Goal: Task Accomplishment & Management: Manage account settings

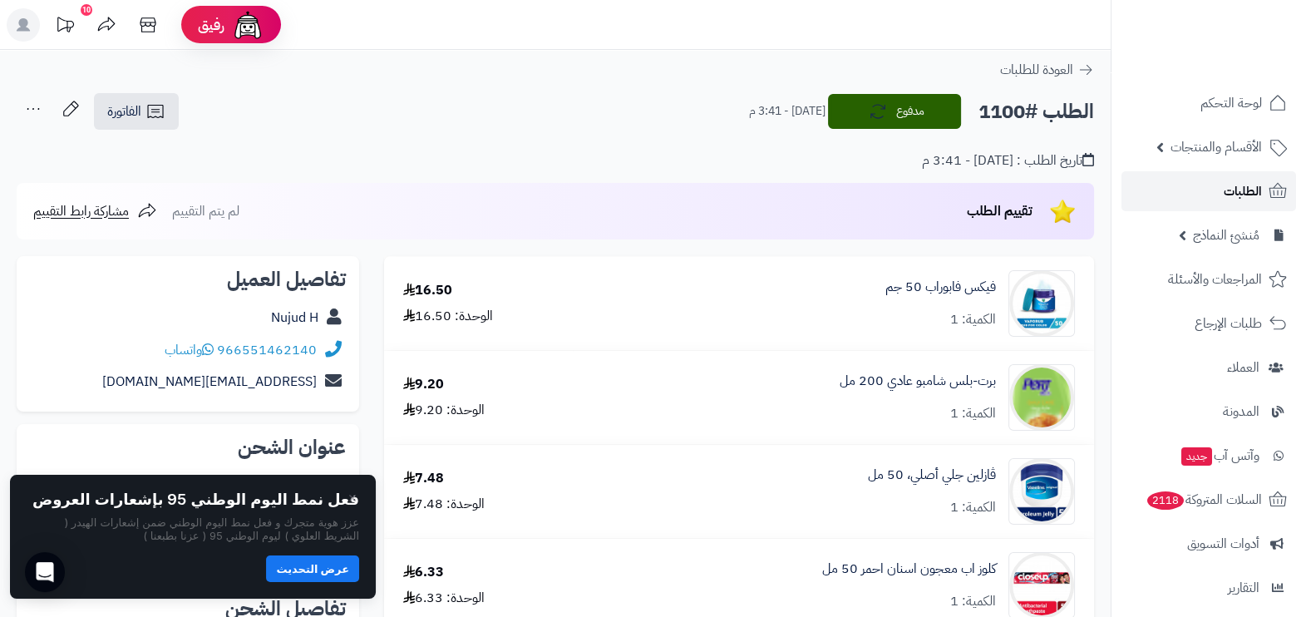
click at [1248, 178] on link "الطلبات" at bounding box center [1208, 191] width 175 height 40
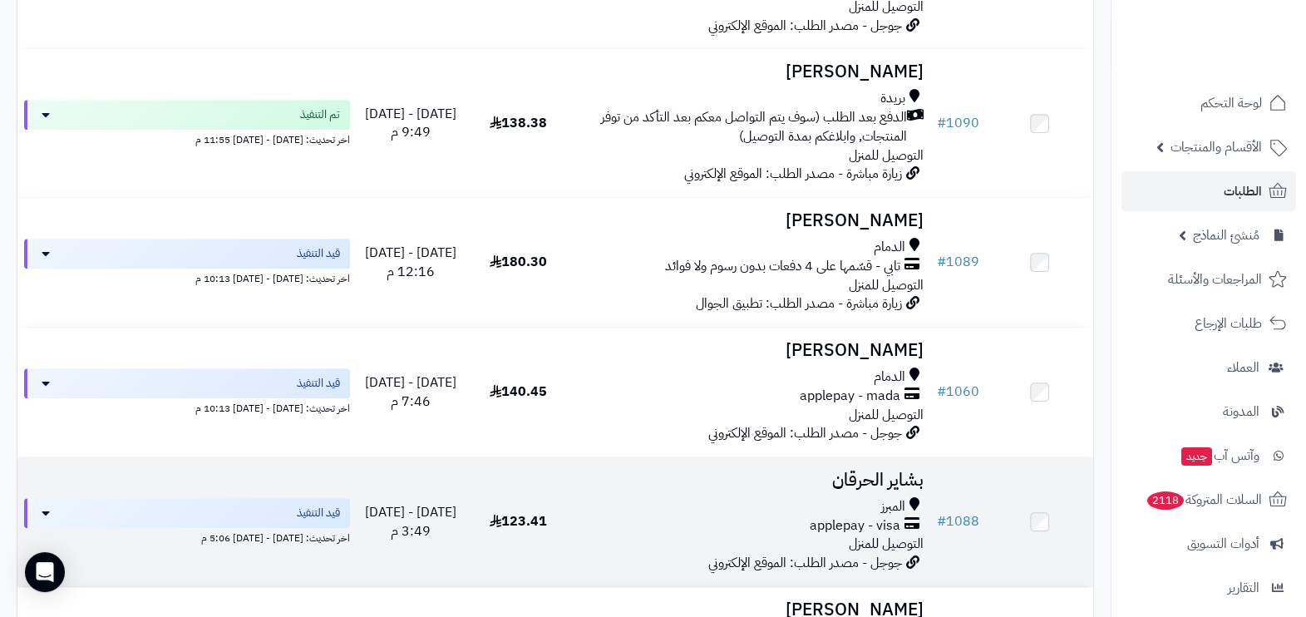
scroll to position [1454, 0]
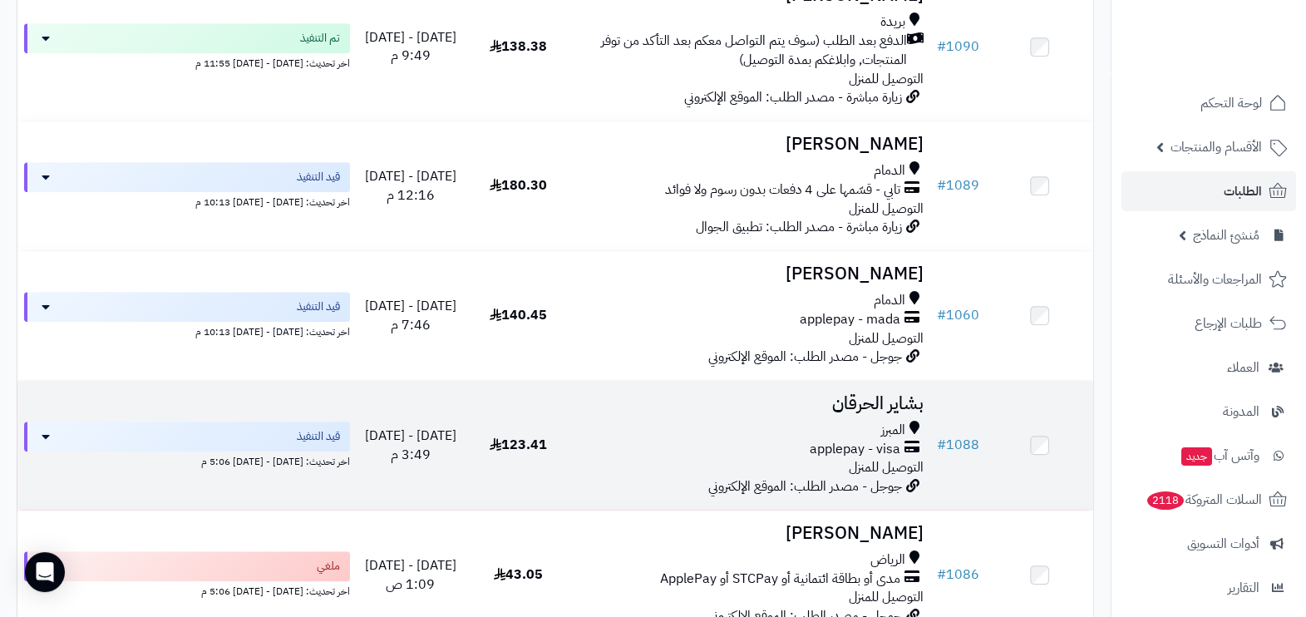
click at [852, 440] on span "applepay - visa" at bounding box center [854, 449] width 91 height 19
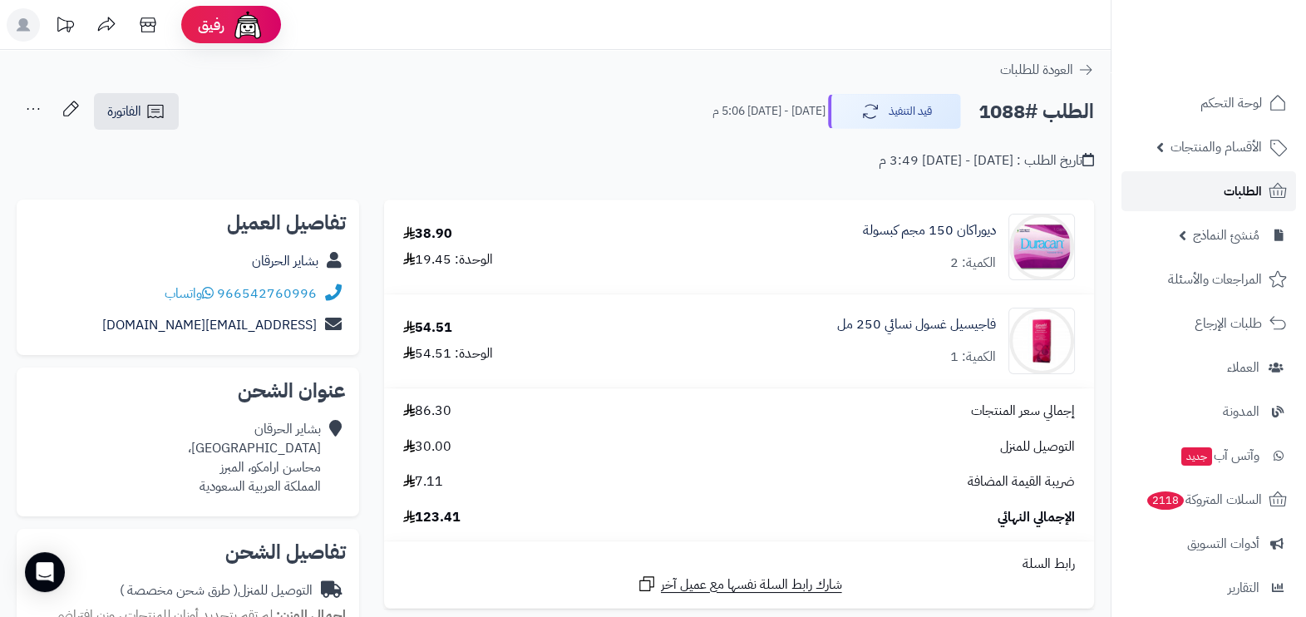
click at [1193, 171] on link "الطلبات" at bounding box center [1208, 191] width 175 height 40
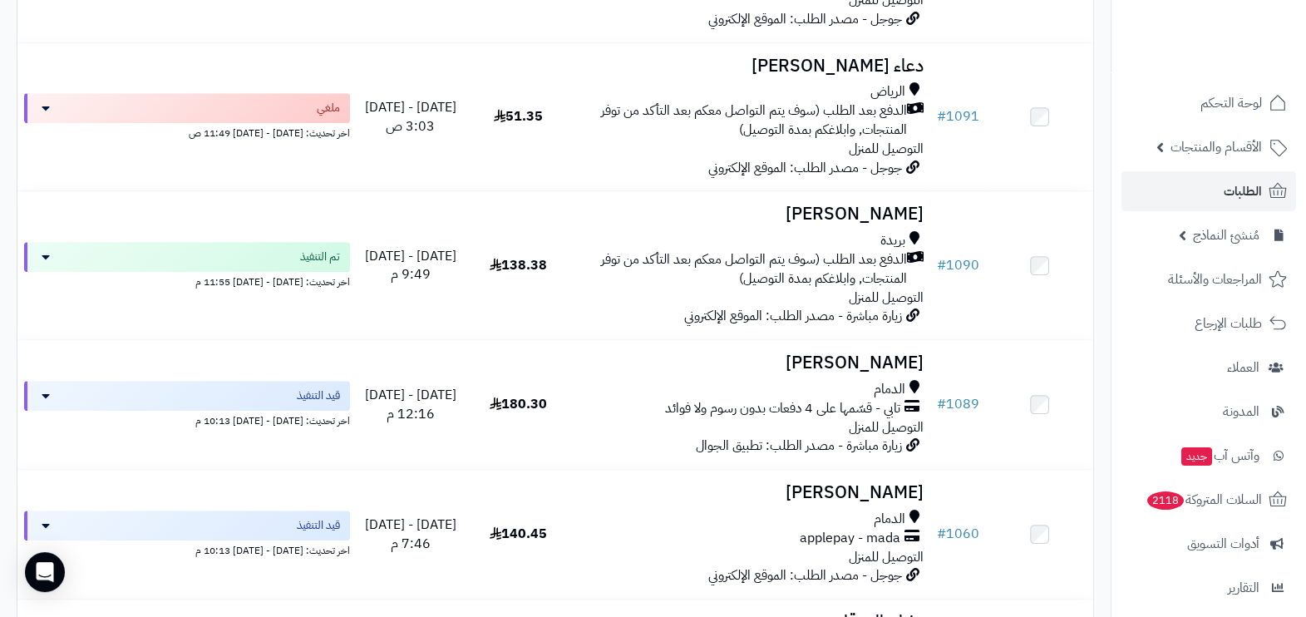
scroll to position [1350, 0]
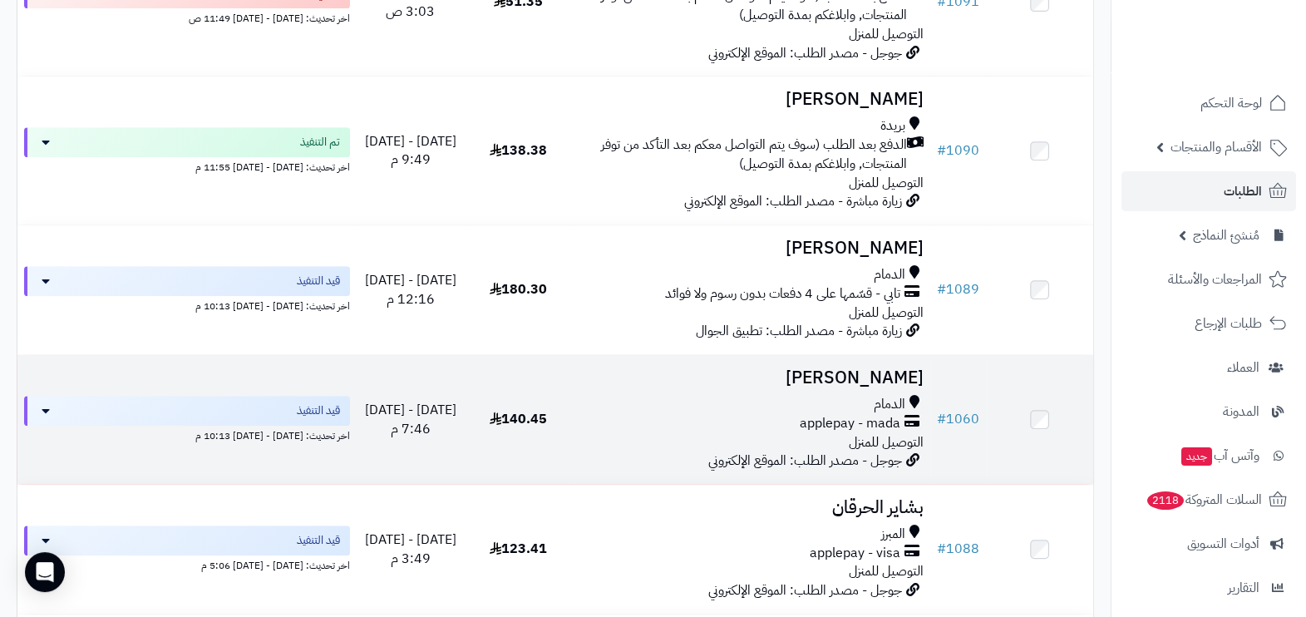
click at [859, 414] on span "applepay - mada" at bounding box center [849, 423] width 101 height 19
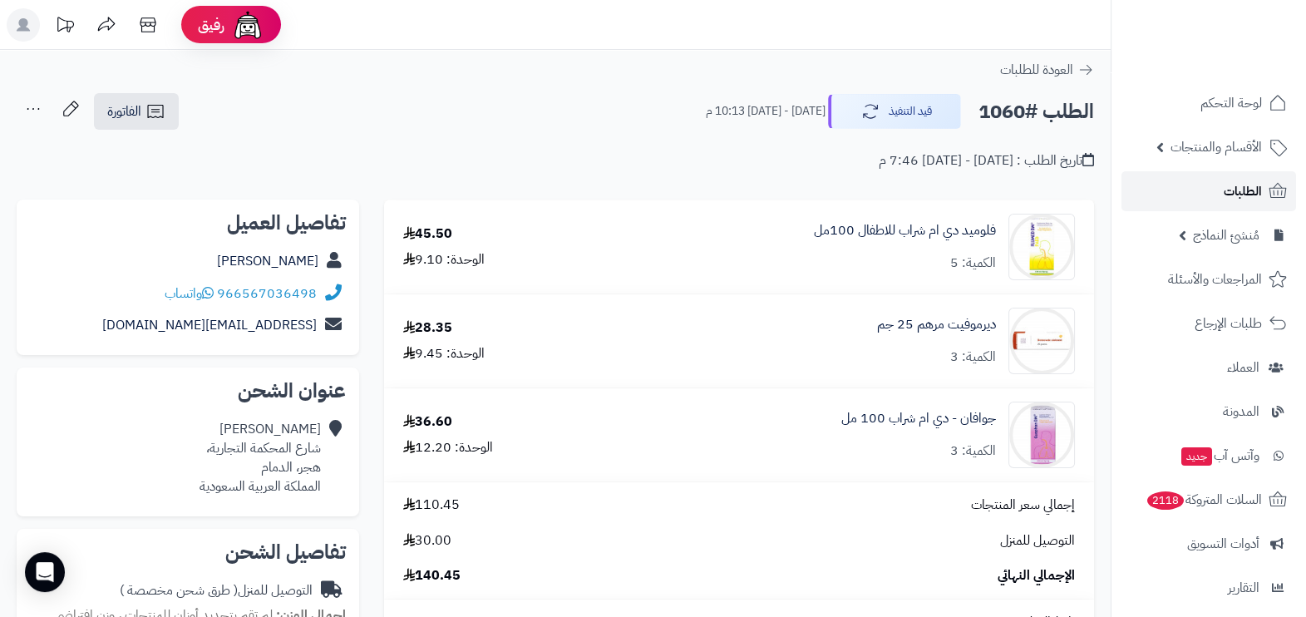
click at [1218, 193] on link "الطلبات" at bounding box center [1208, 191] width 175 height 40
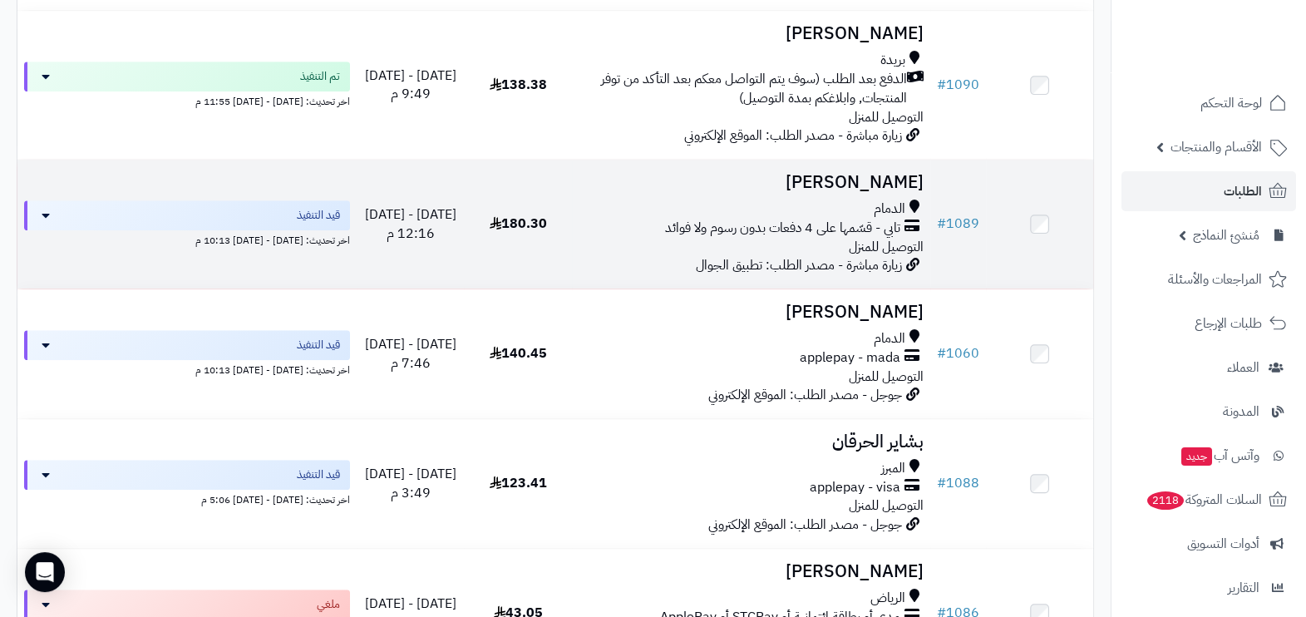
scroll to position [1454, 0]
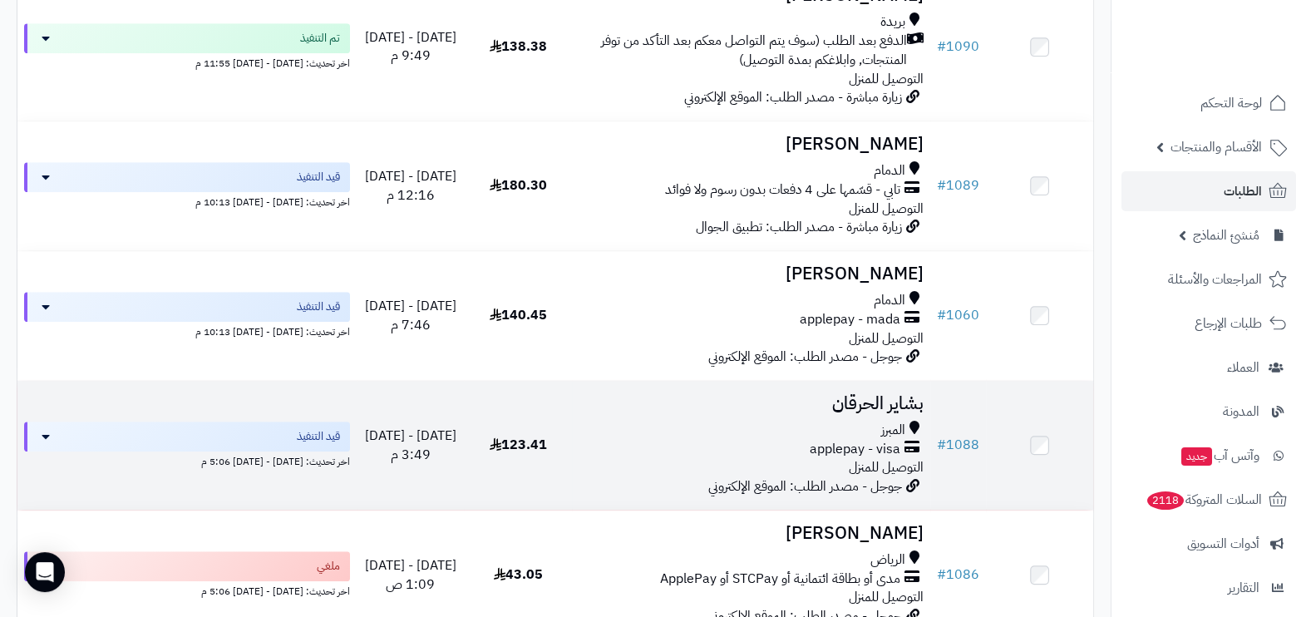
click at [855, 440] on span "applepay - visa" at bounding box center [854, 449] width 91 height 19
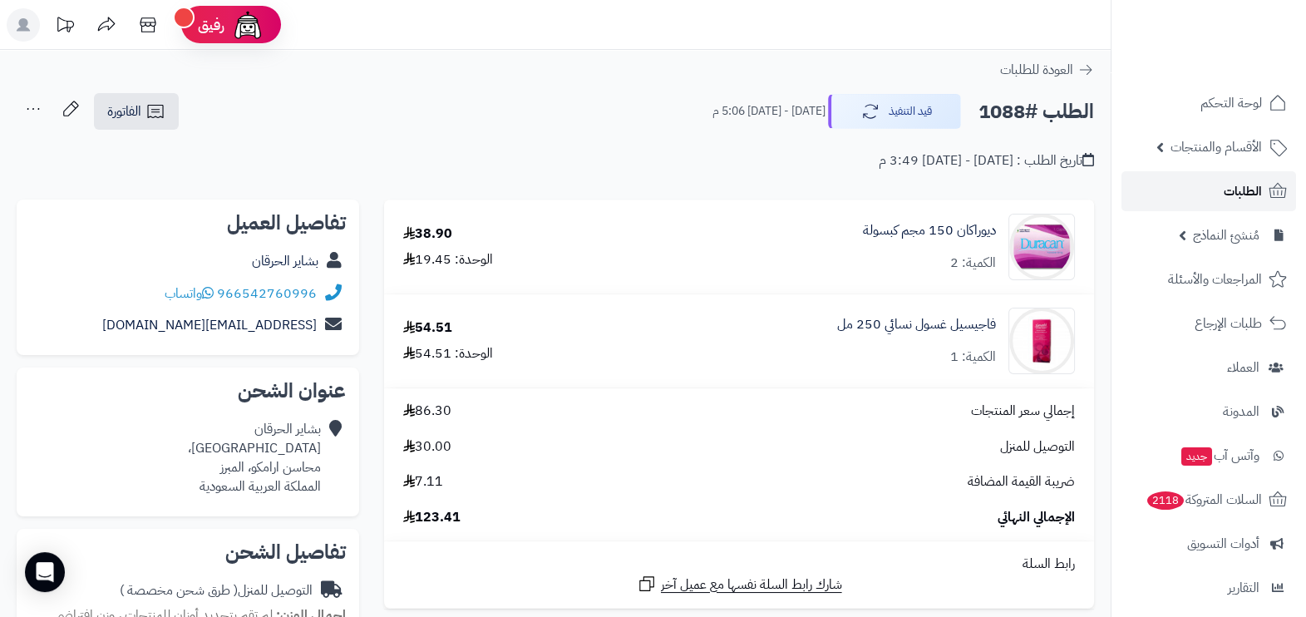
click at [1226, 194] on span "الطلبات" at bounding box center [1242, 191] width 38 height 23
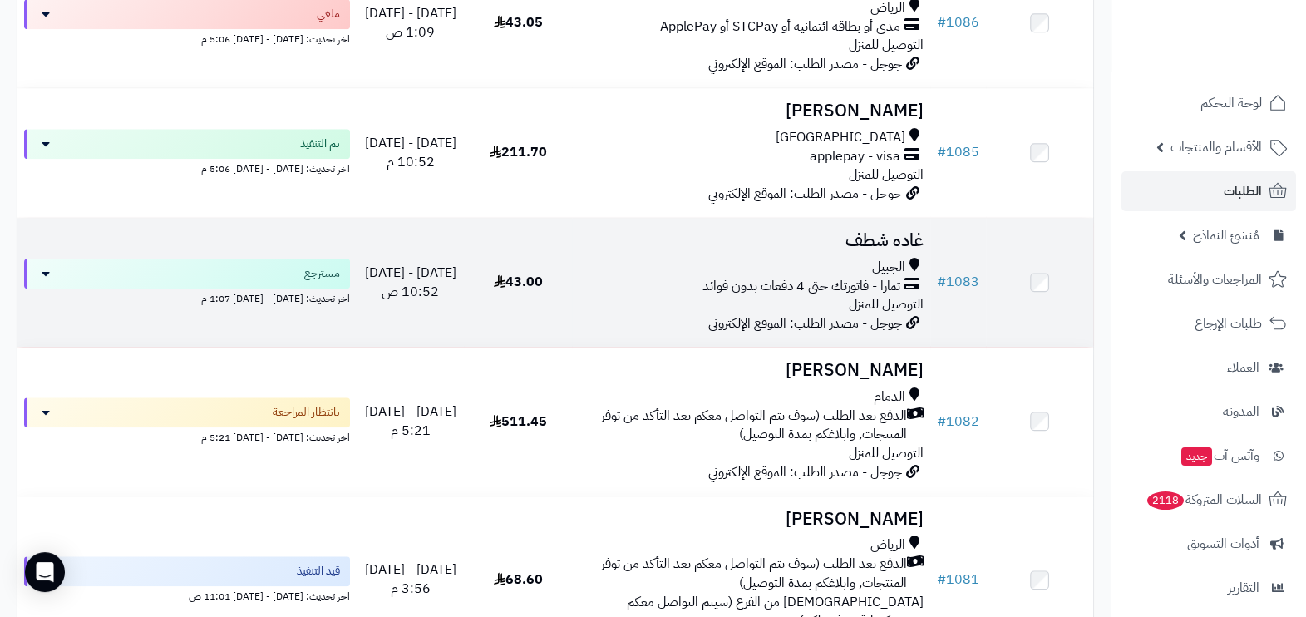
scroll to position [1974, 0]
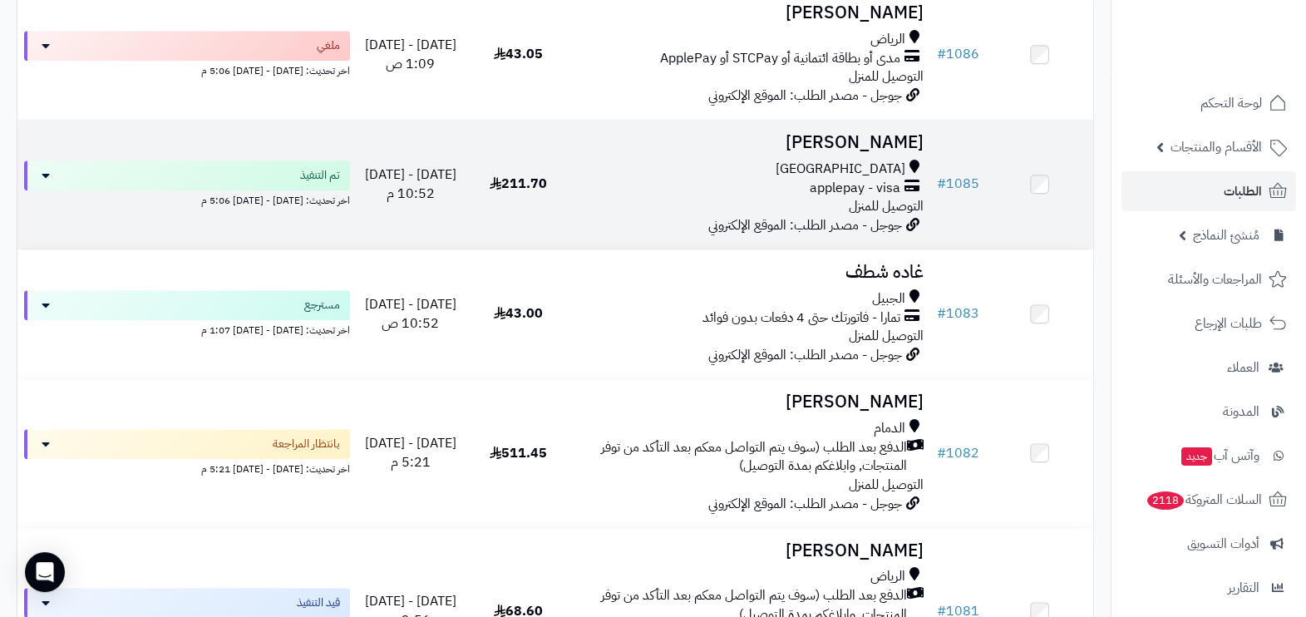
click at [851, 179] on span "applepay - visa" at bounding box center [854, 188] width 91 height 19
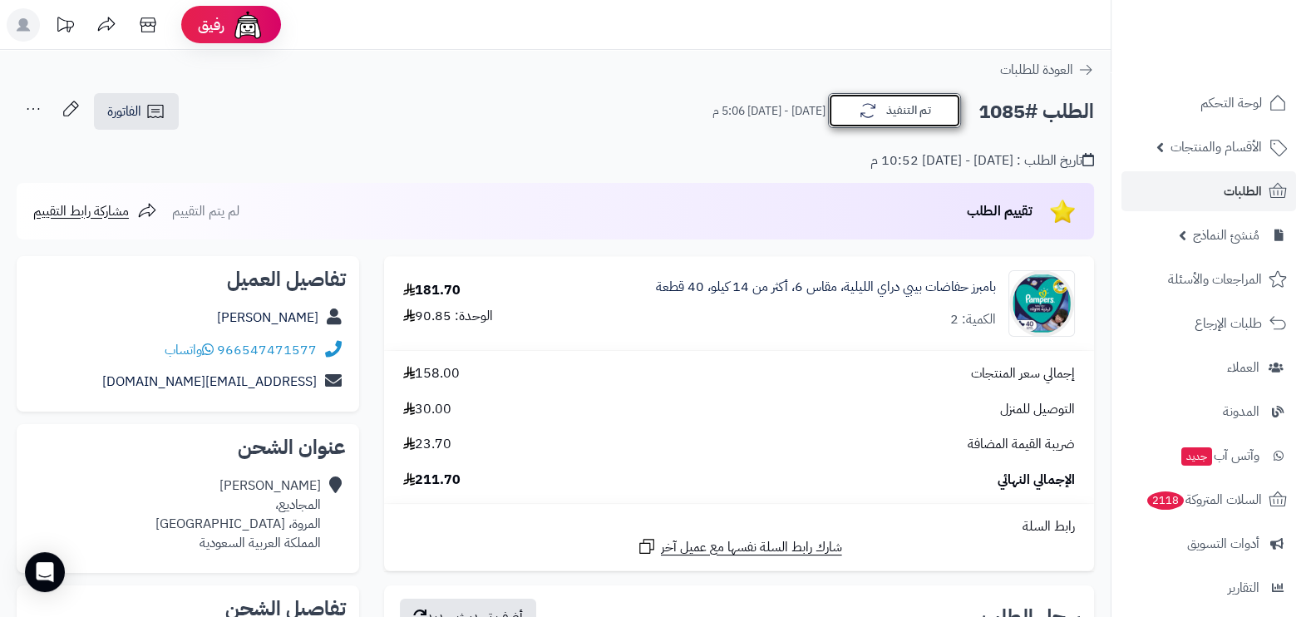
click at [932, 111] on button "تم التنفيذ" at bounding box center [894, 110] width 133 height 35
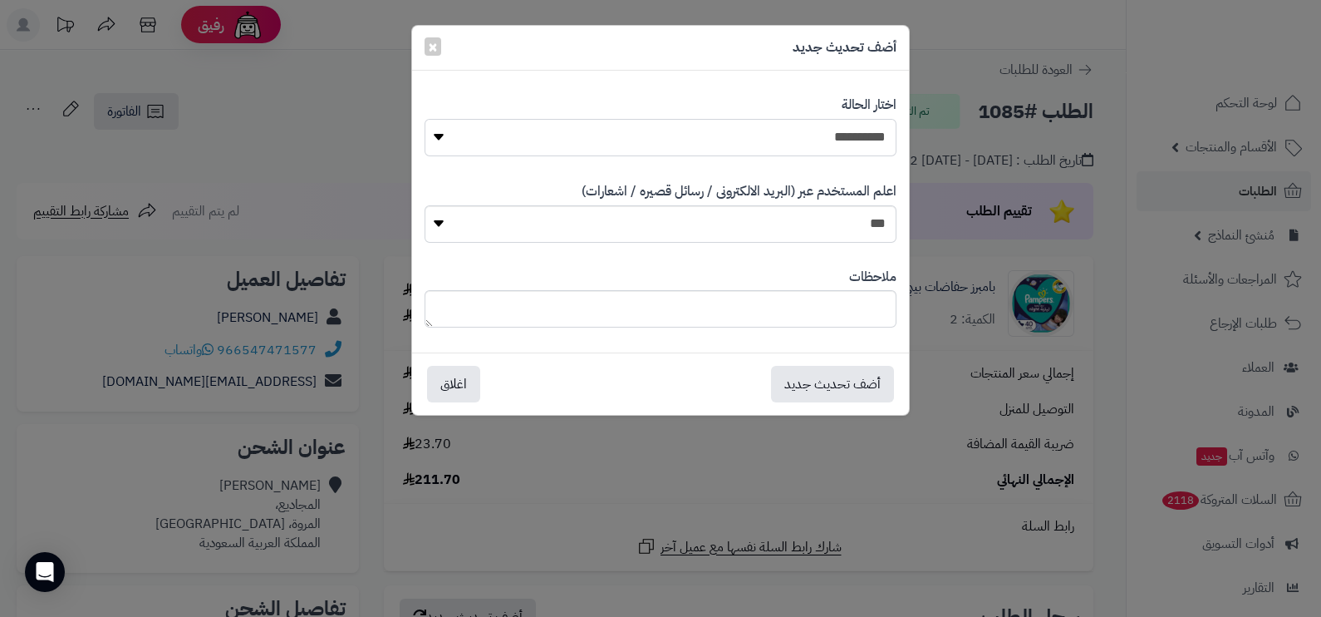
click at [860, 133] on select "**********" at bounding box center [661, 137] width 472 height 37
select select "**"
click at [425, 119] on select "**********" at bounding box center [661, 137] width 472 height 37
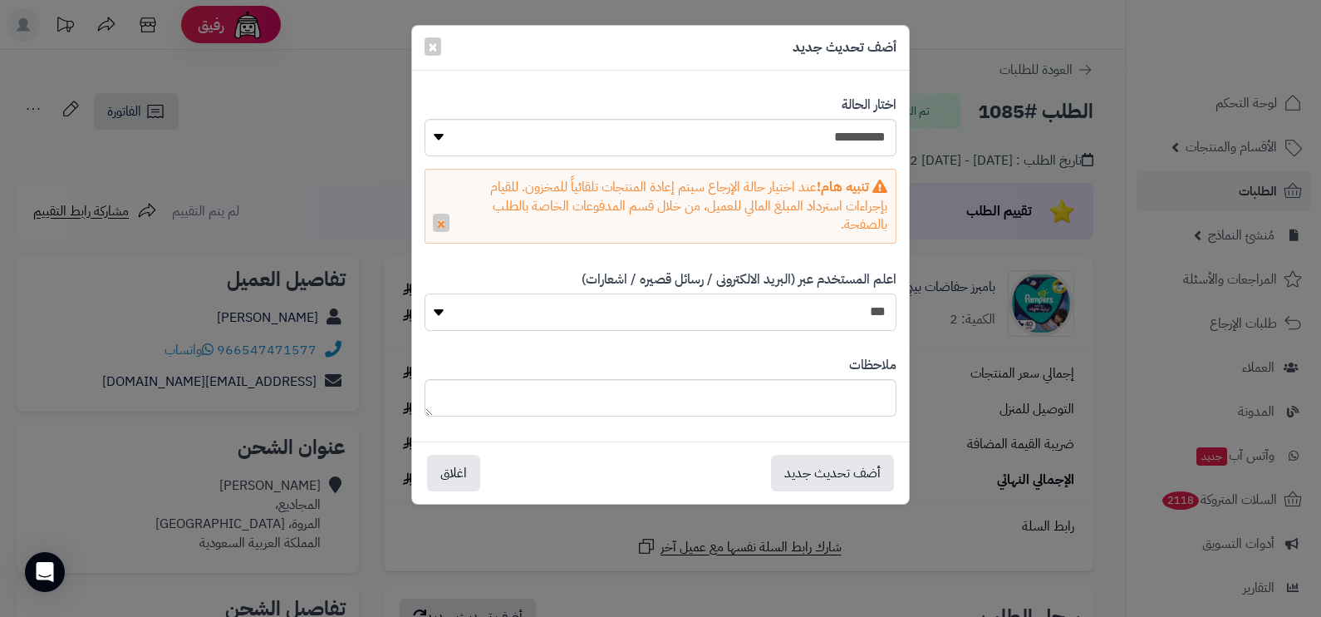
click at [879, 316] on select "*** **" at bounding box center [661, 311] width 472 height 37
click at [425, 293] on select "*** **" at bounding box center [661, 311] width 472 height 37
click at [888, 492] on div "أضف تحديث جديد اغلاق" at bounding box center [660, 472] width 497 height 62
drag, startPoint x: 876, startPoint y: 475, endPoint x: 893, endPoint y: 466, distance: 18.6
click at [877, 475] on button "أضف تحديث جديد" at bounding box center [832, 472] width 123 height 37
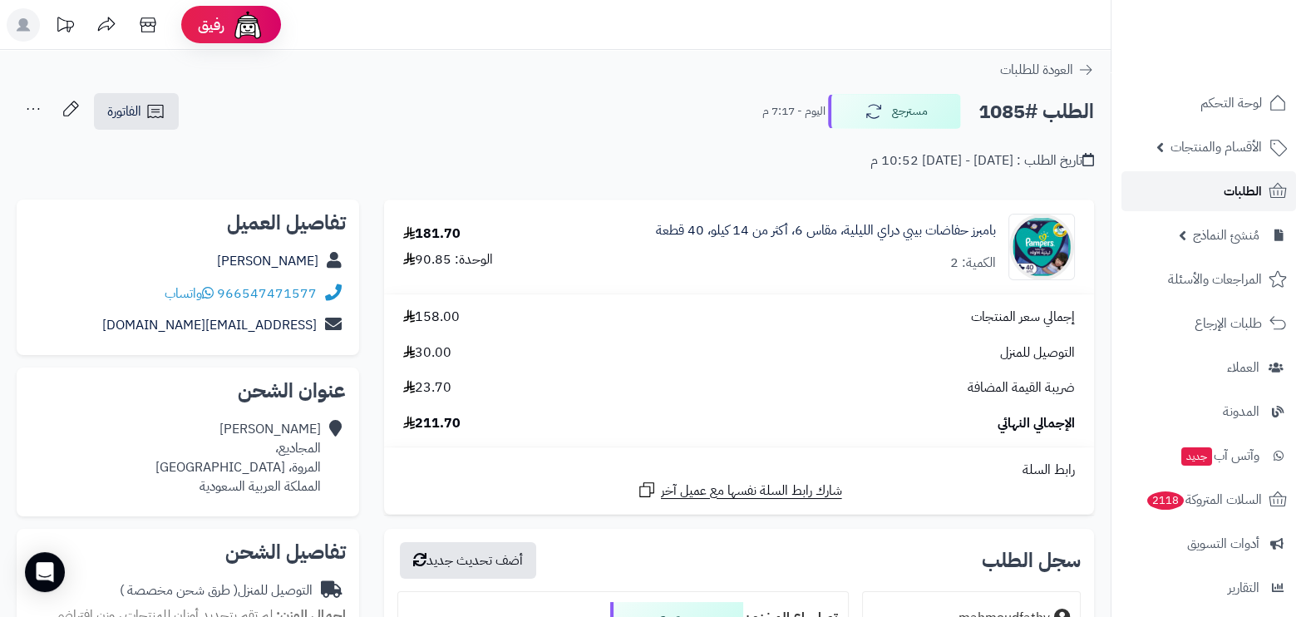
click at [1267, 174] on link "الطلبات" at bounding box center [1208, 191] width 175 height 40
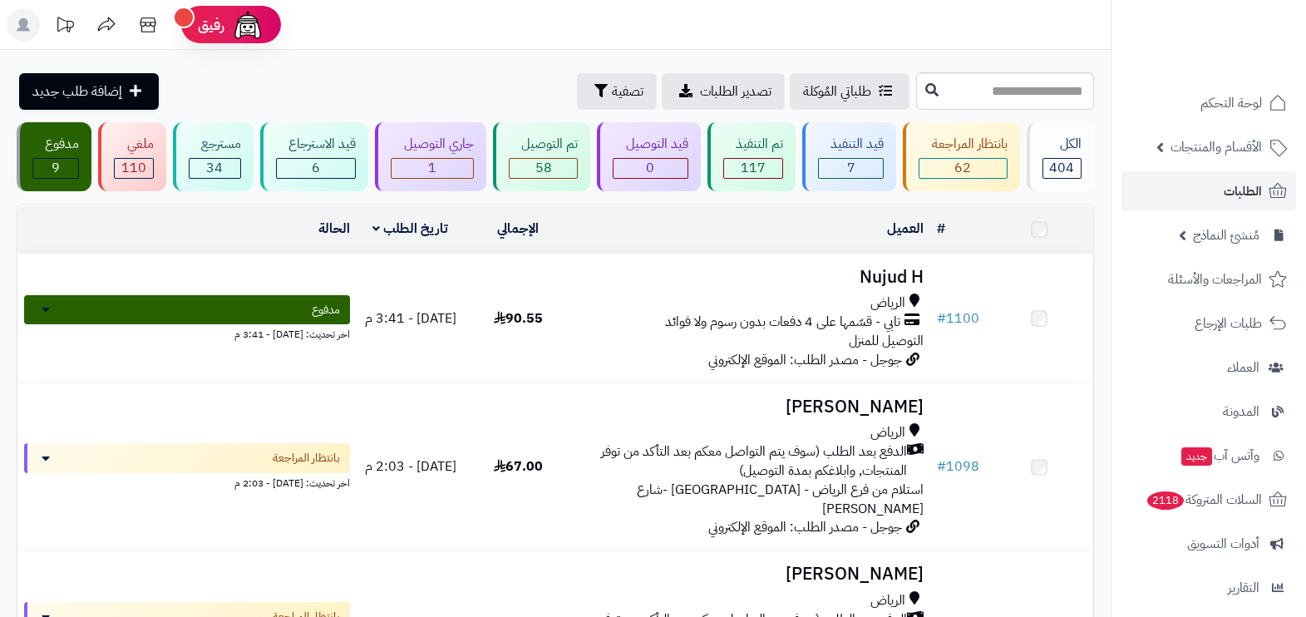
scroll to position [623, 0]
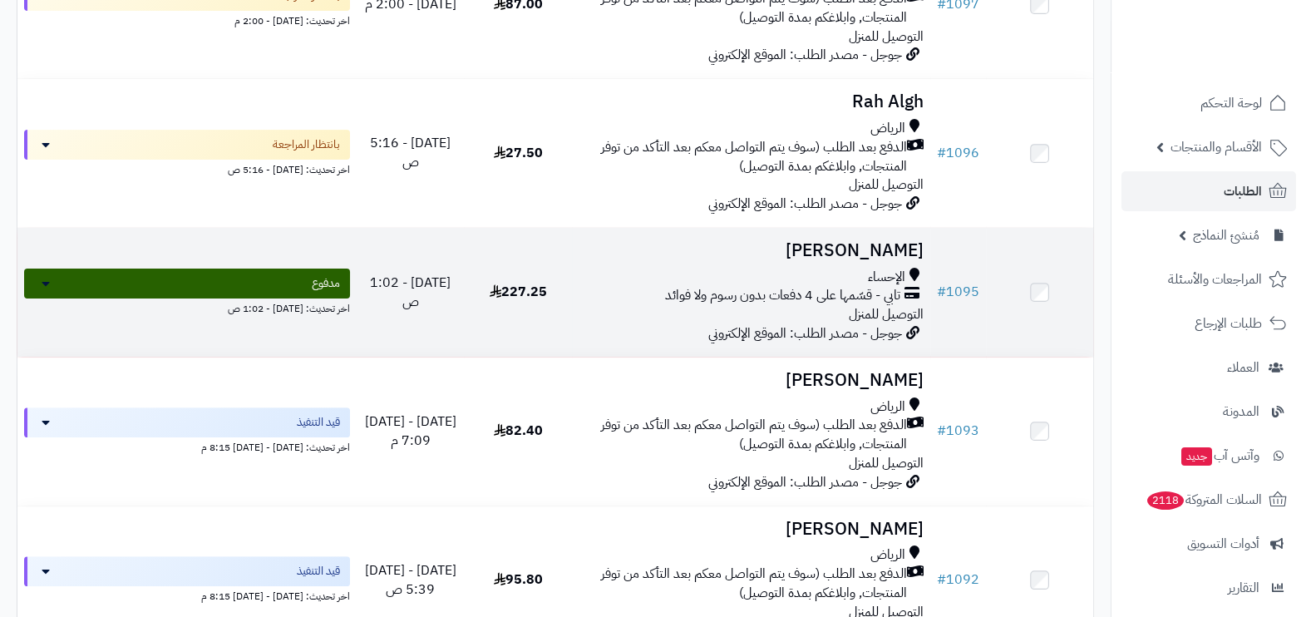
click at [842, 286] on span "تابي - قسّمها على 4 دفعات بدون رسوم ولا فوائد" at bounding box center [782, 295] width 235 height 19
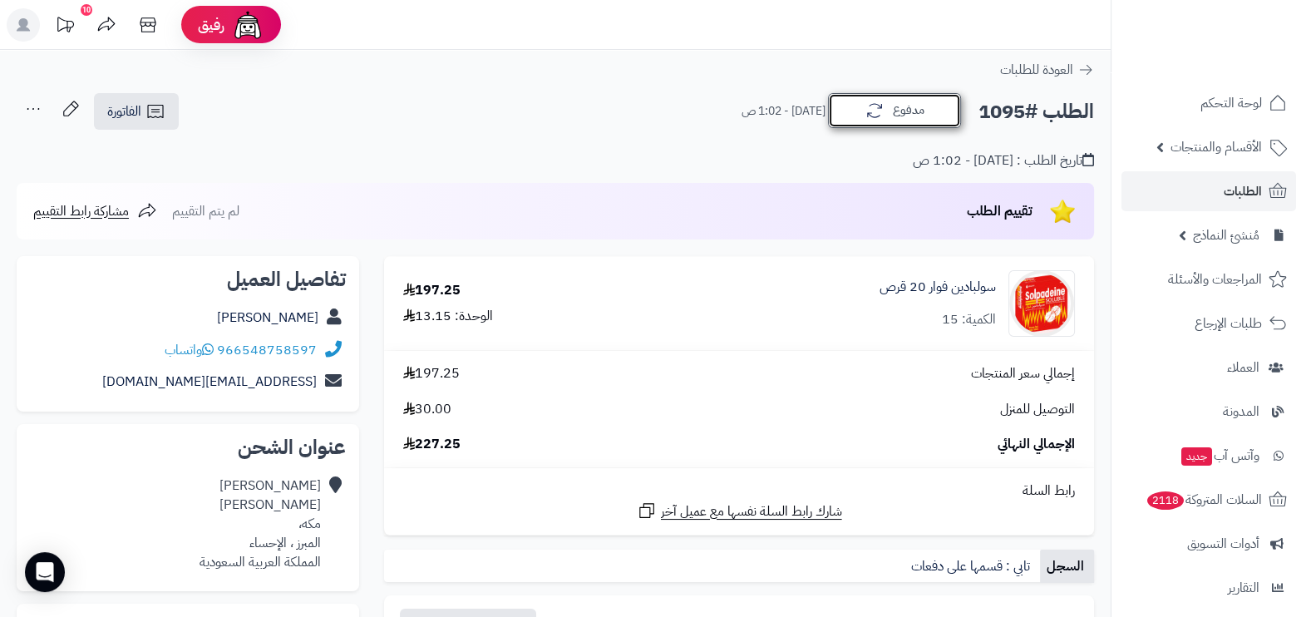
click at [902, 125] on button "مدفوع" at bounding box center [894, 110] width 133 height 35
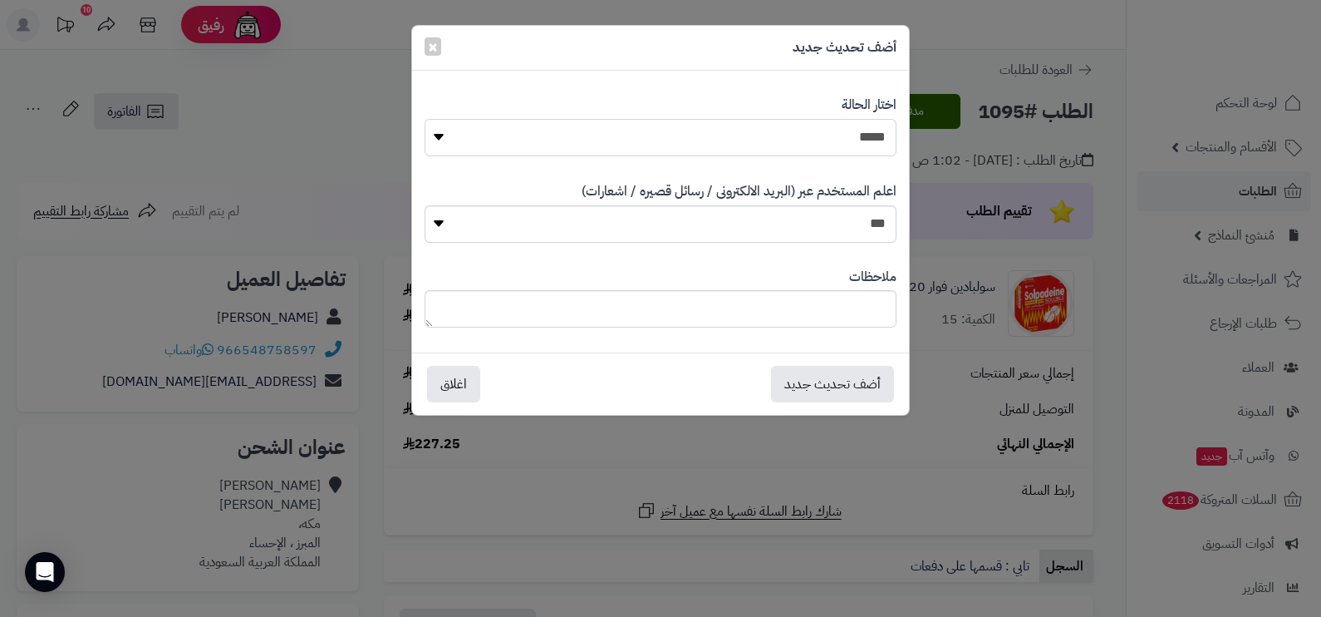
click at [840, 129] on select "**********" at bounding box center [661, 137] width 472 height 37
select select "**"
click at [425, 119] on select "**********" at bounding box center [661, 137] width 472 height 37
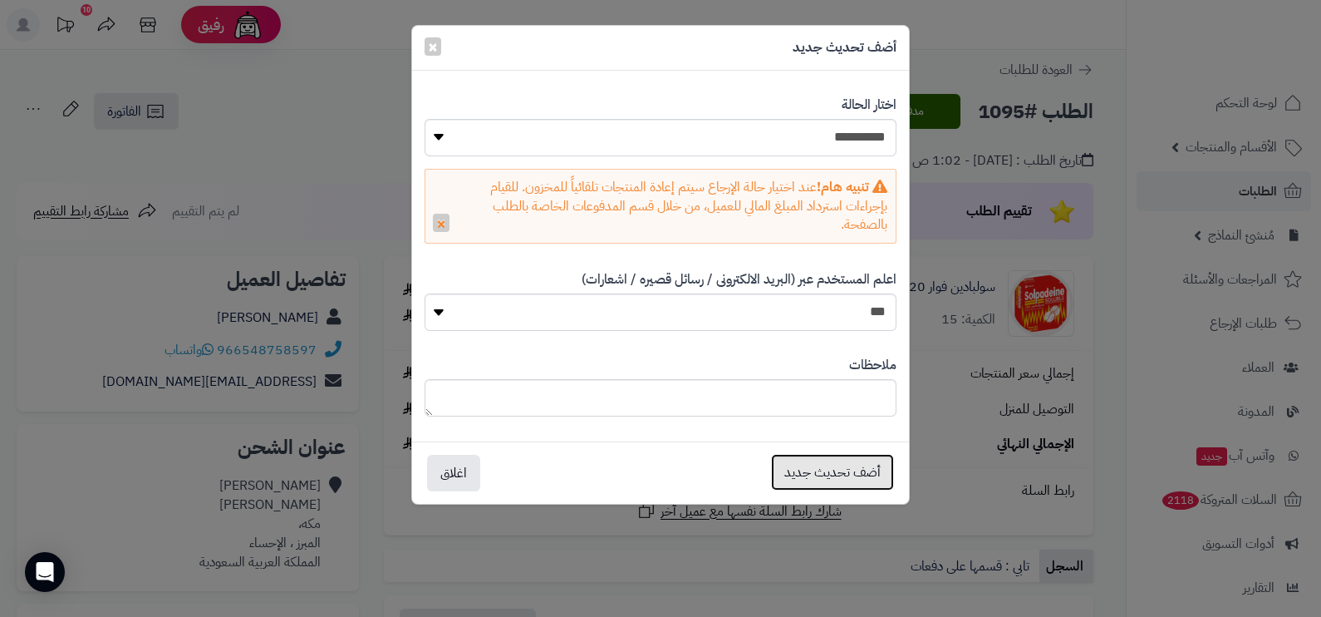
click at [854, 472] on button "أضف تحديث جديد" at bounding box center [832, 472] width 123 height 37
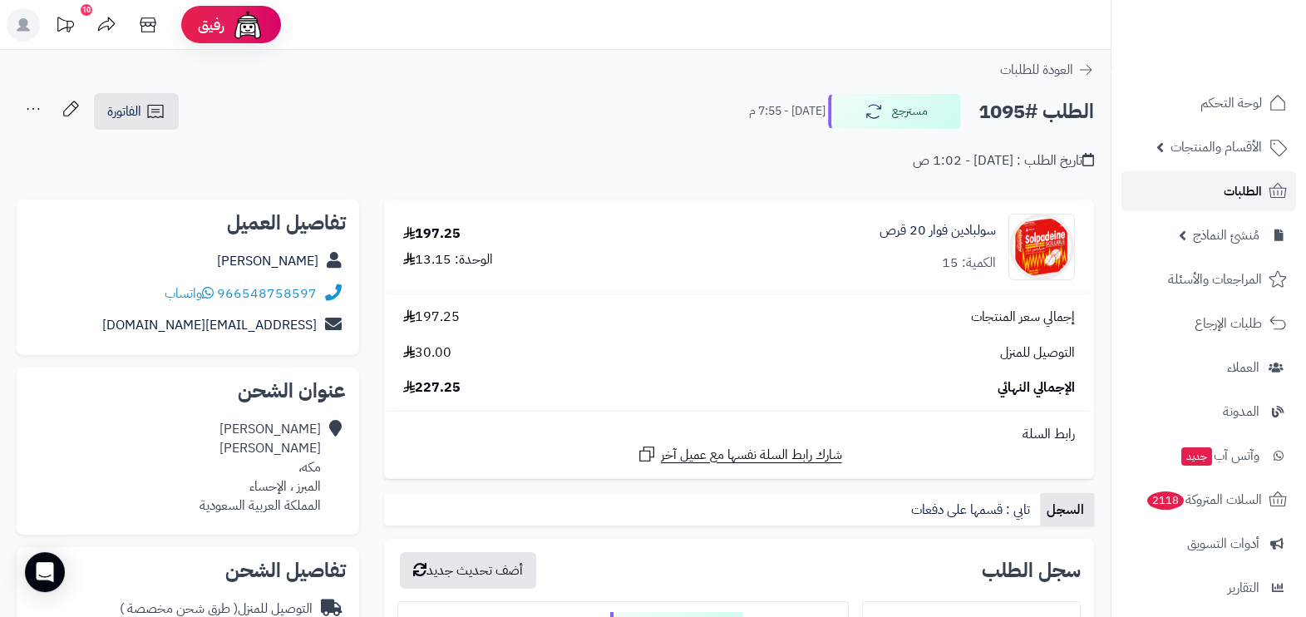
click at [1249, 183] on span "الطلبات" at bounding box center [1242, 191] width 38 height 23
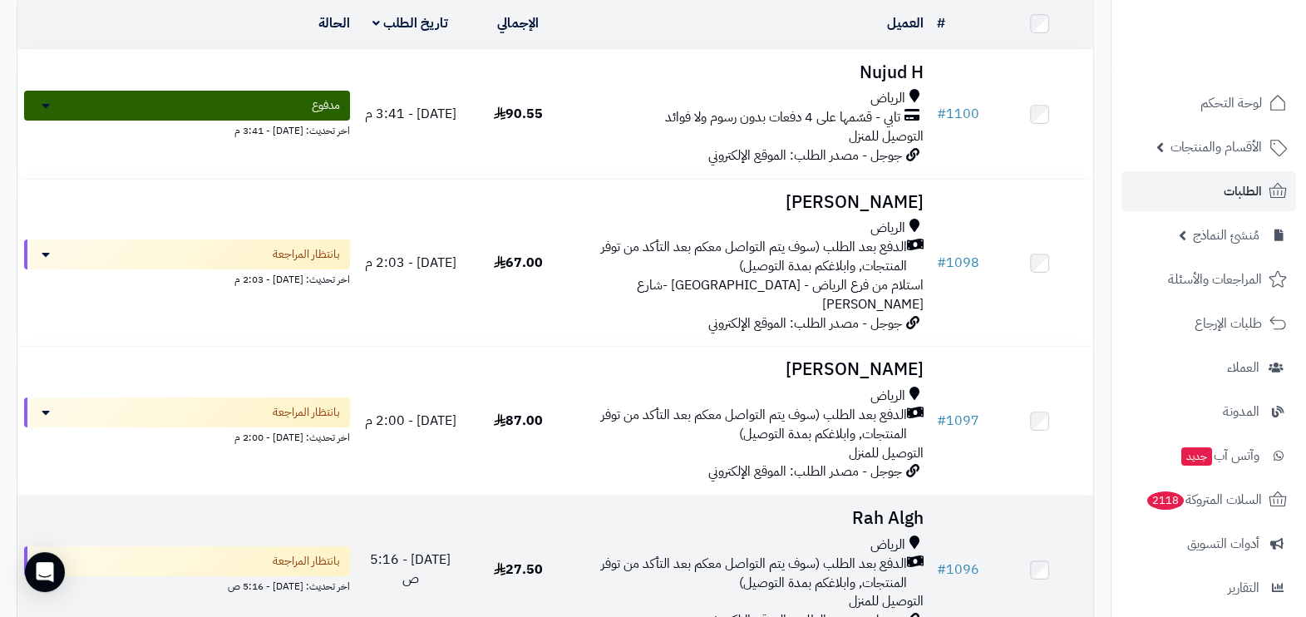
scroll to position [312, 0]
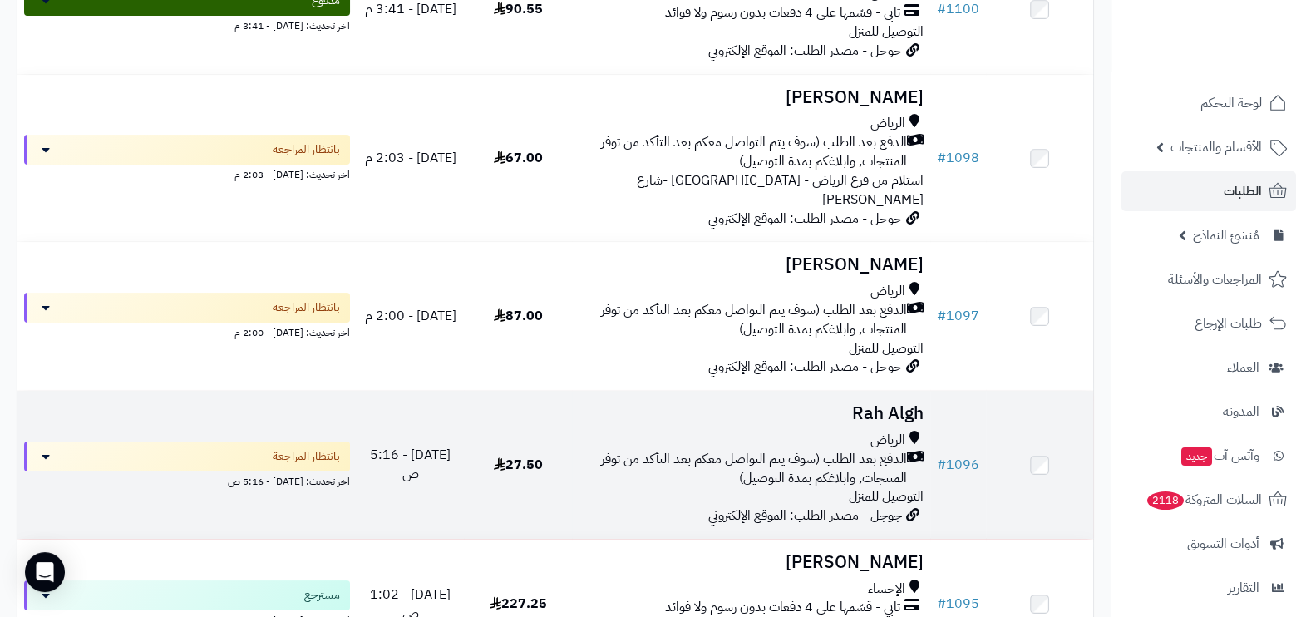
click at [822, 450] on span "الدفع بعد الطلب (سوف يتم التواصل معكم بعد التأكد من توفر المنتجات, وابلاغكم بمد…" at bounding box center [742, 469] width 328 height 38
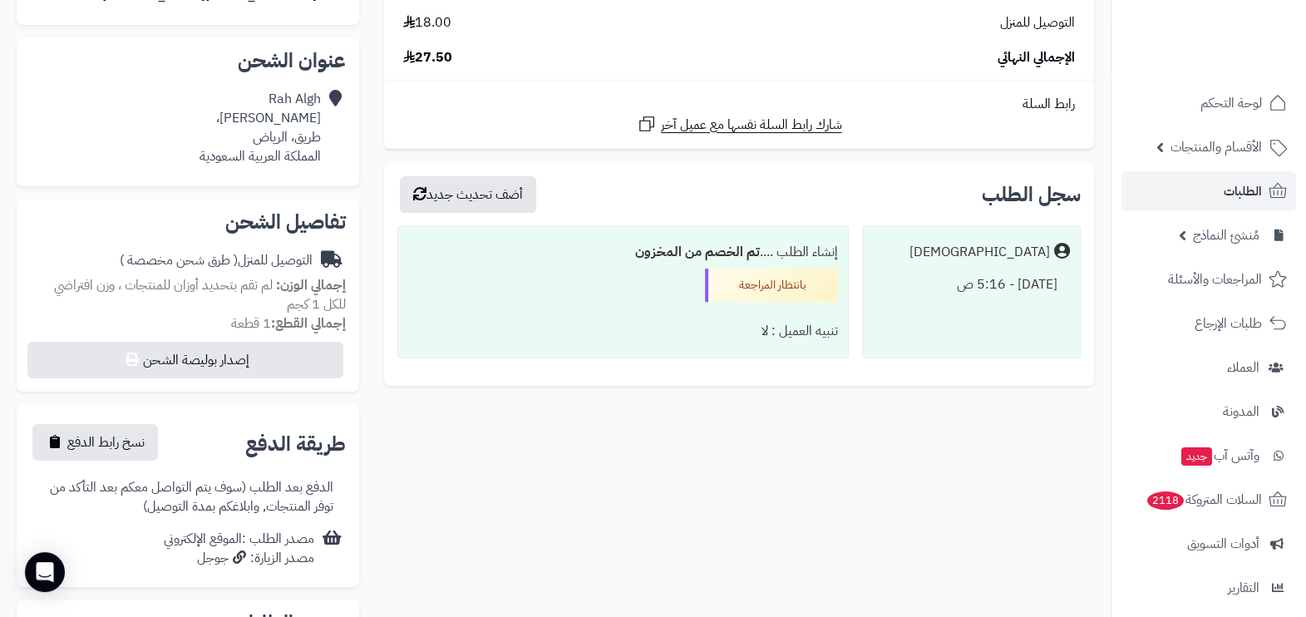
scroll to position [103, 0]
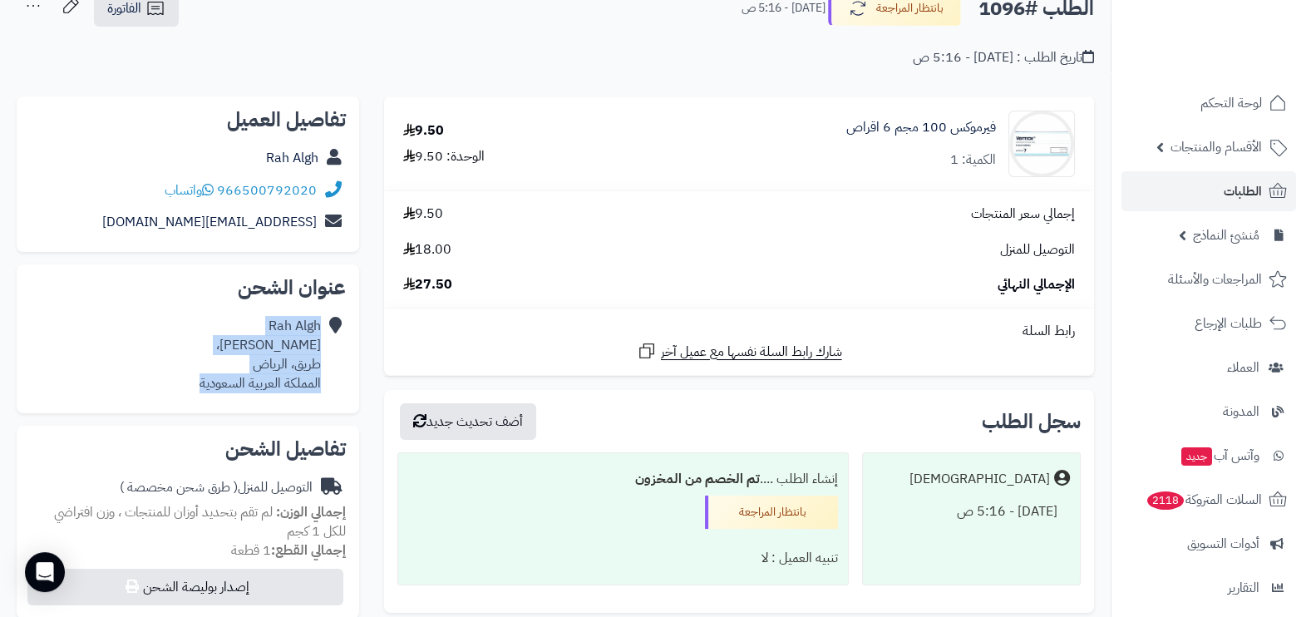
drag, startPoint x: 320, startPoint y: 320, endPoint x: 197, endPoint y: 381, distance: 137.1
click at [197, 381] on div "[PERSON_NAME]، طريق، [PERSON_NAME] العربية السعودية" at bounding box center [188, 354] width 316 height 89
copy div "[PERSON_NAME]، طريق، [PERSON_NAME] العربية السعودية"
click at [307, 340] on div "[PERSON_NAME]، طريق، [PERSON_NAME] العربية السعودية" at bounding box center [259, 355] width 121 height 76
drag, startPoint x: 318, startPoint y: 342, endPoint x: 200, endPoint y: 376, distance: 122.6
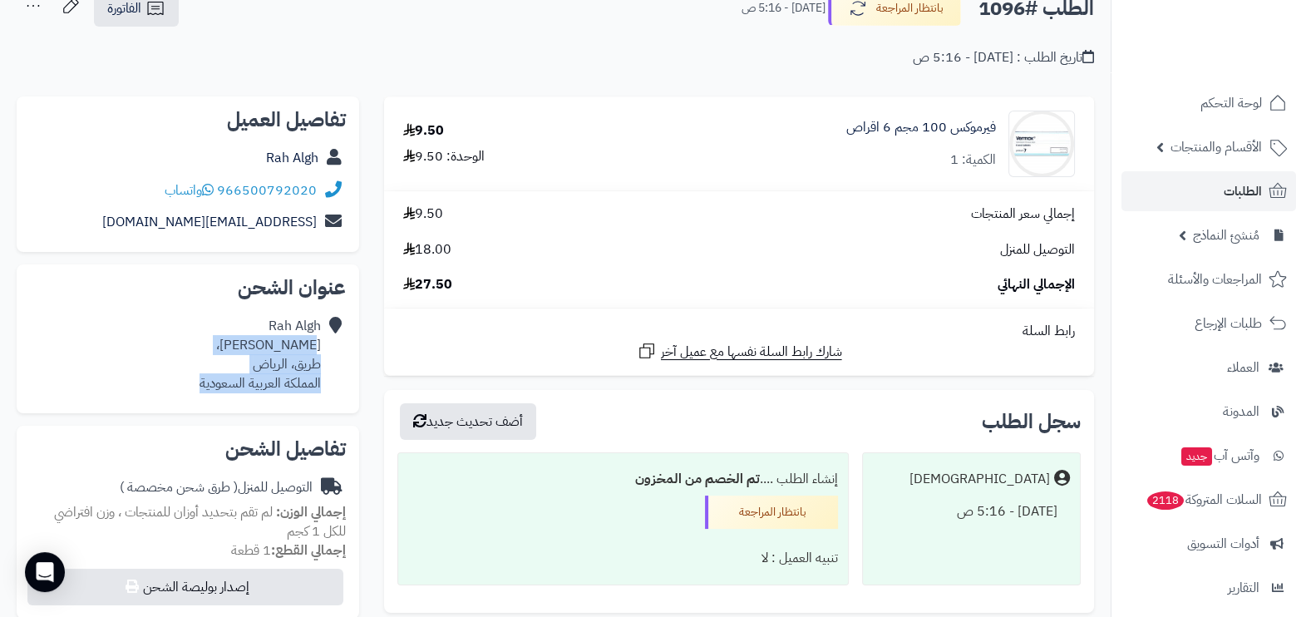
click at [200, 376] on div "[PERSON_NAME]، طريق، [PERSON_NAME] العربية السعودية" at bounding box center [259, 355] width 121 height 76
copy div "[PERSON_NAME]، طريق، [PERSON_NAME] العربية السعودية"
click at [150, 363] on div "[PERSON_NAME]، طريق، [PERSON_NAME] العربية السعودية" at bounding box center [188, 354] width 316 height 89
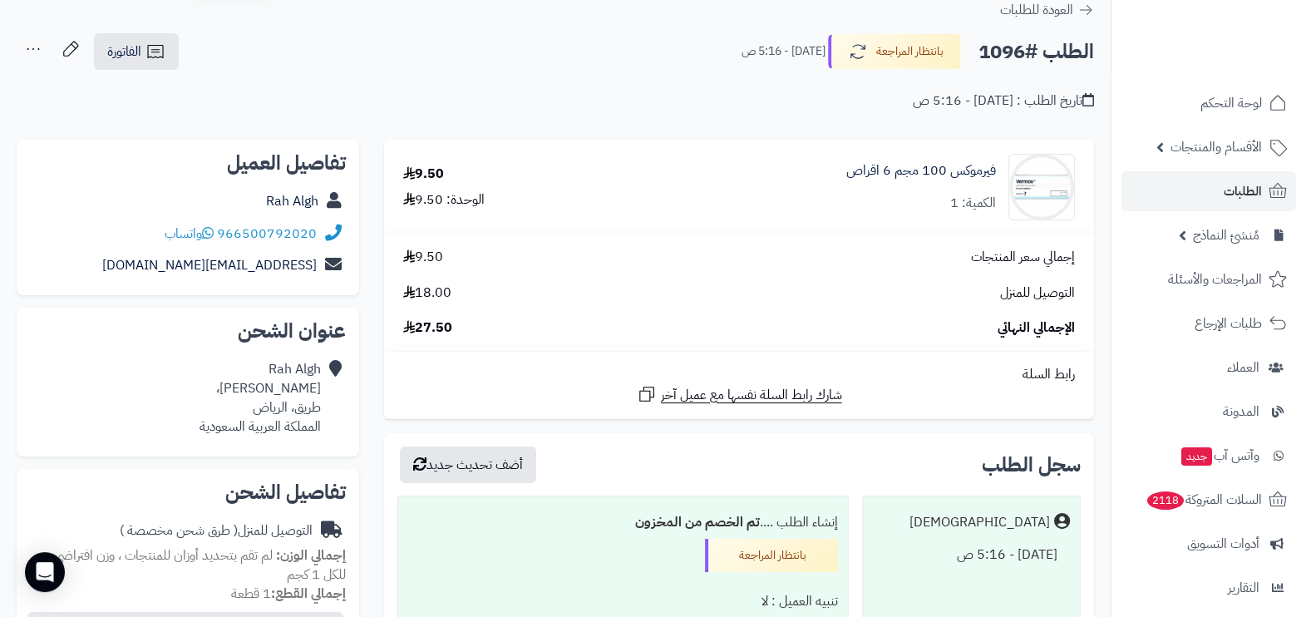
scroll to position [0, 0]
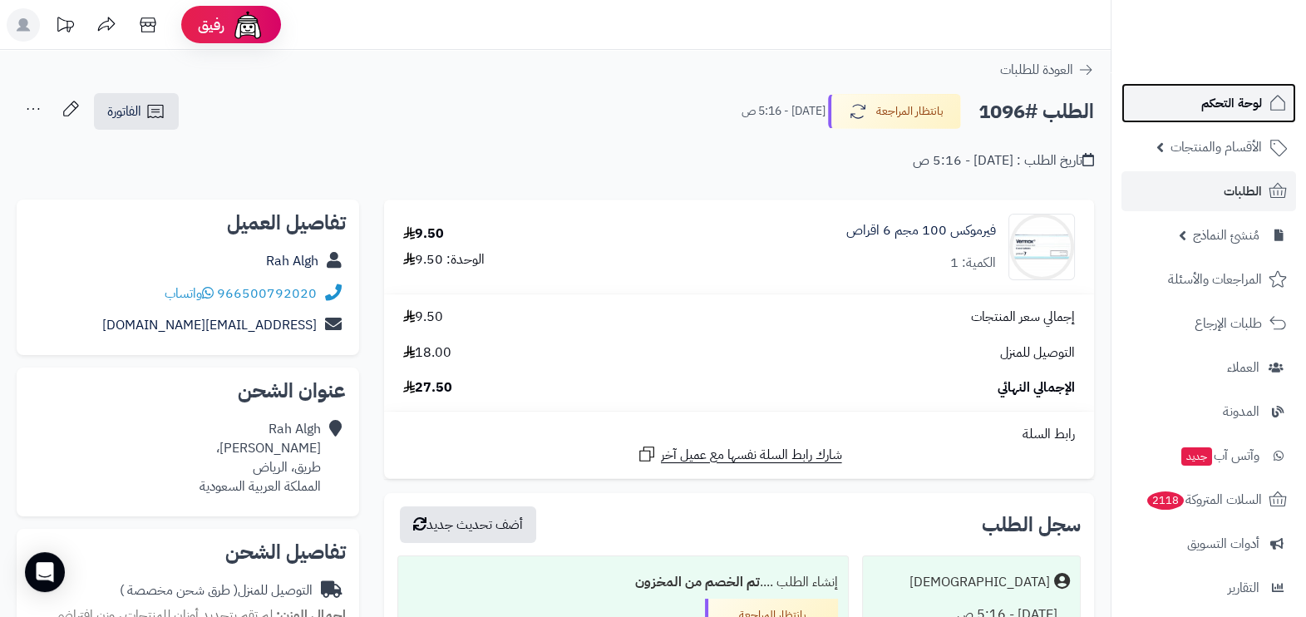
click at [1193, 112] on link "لوحة التحكم" at bounding box center [1208, 103] width 175 height 40
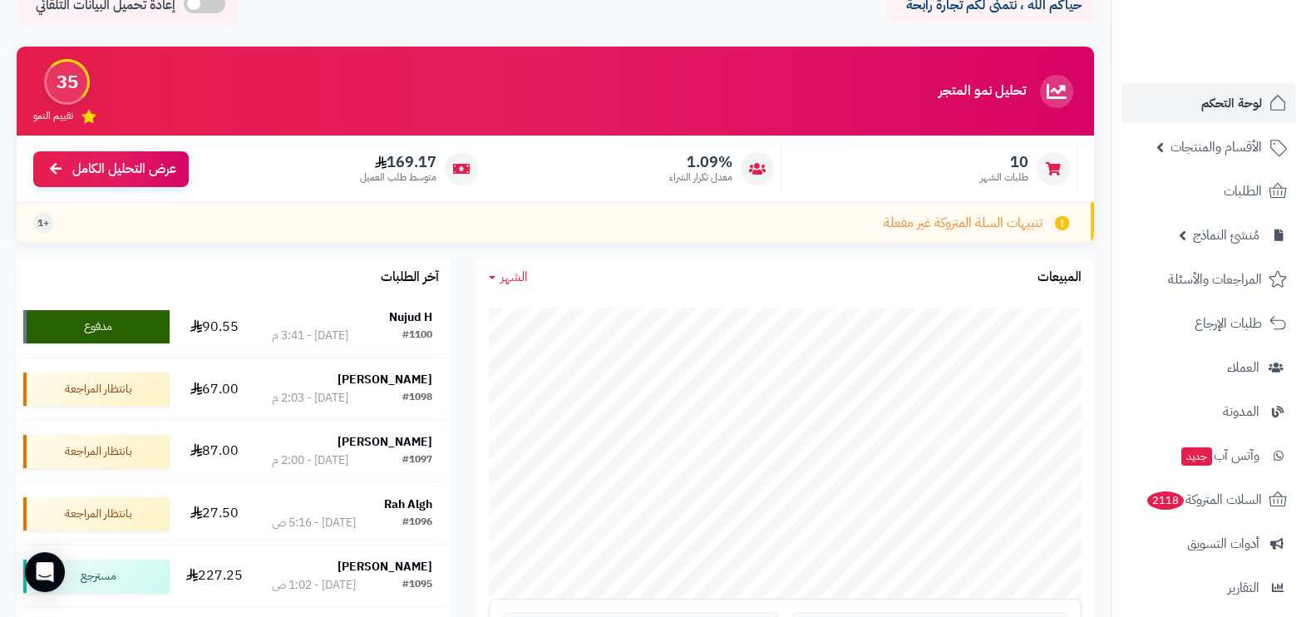
scroll to position [207, 0]
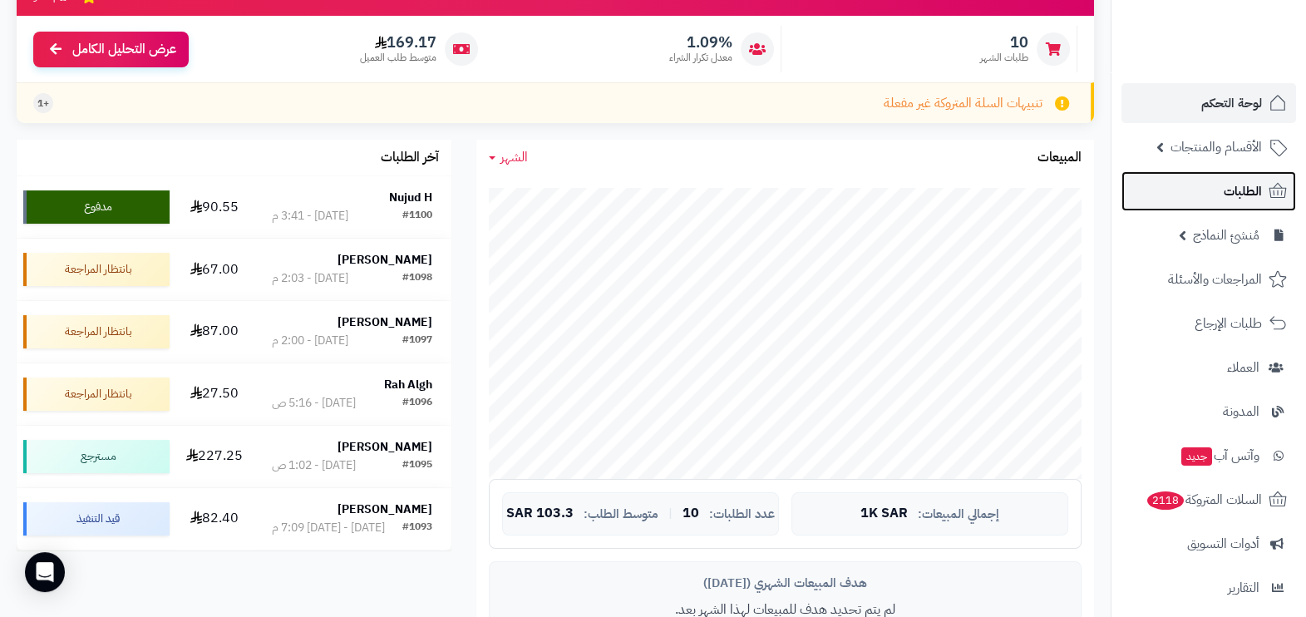
click at [1225, 202] on span "الطلبات" at bounding box center [1242, 191] width 38 height 23
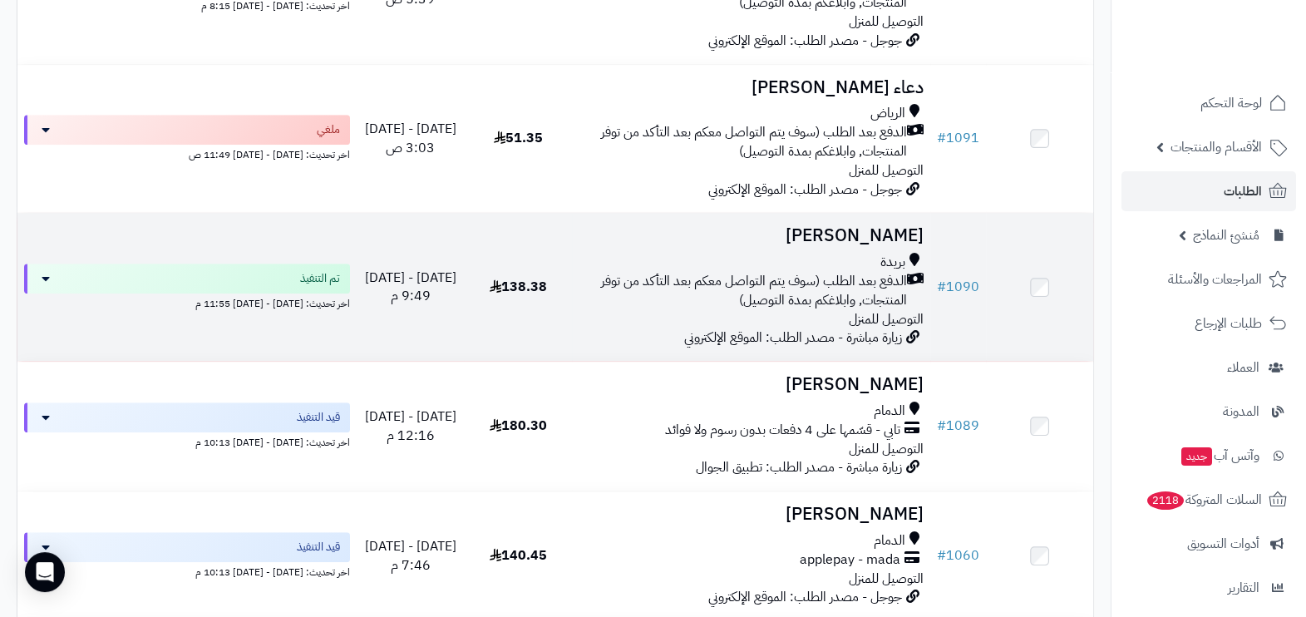
scroll to position [1247, 0]
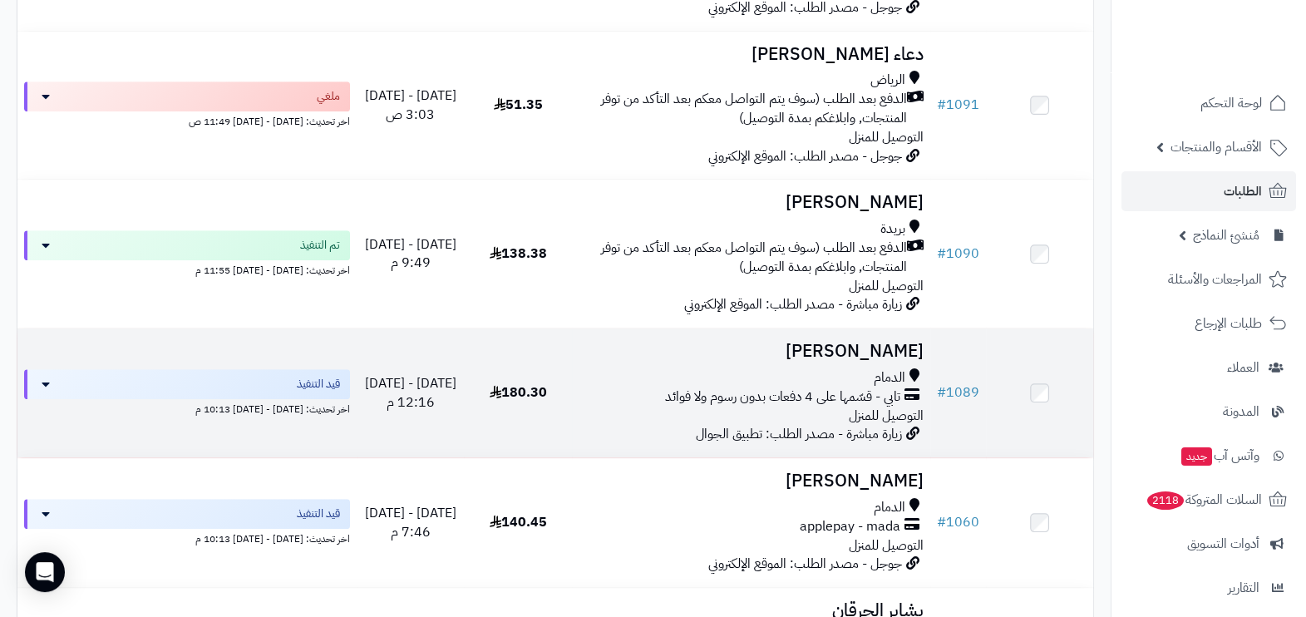
click at [824, 387] on span "تابي - قسّمها على 4 دفعات بدون رسوم ولا فوائد" at bounding box center [782, 396] width 235 height 19
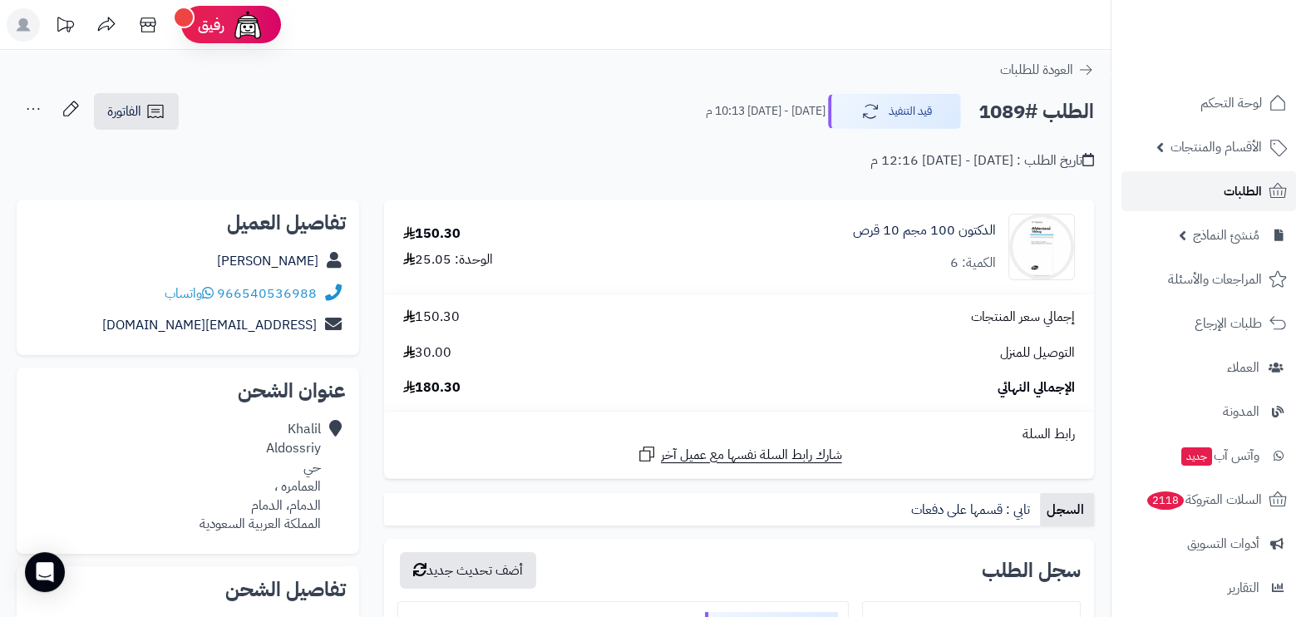
click at [1166, 193] on link "الطلبات" at bounding box center [1208, 191] width 175 height 40
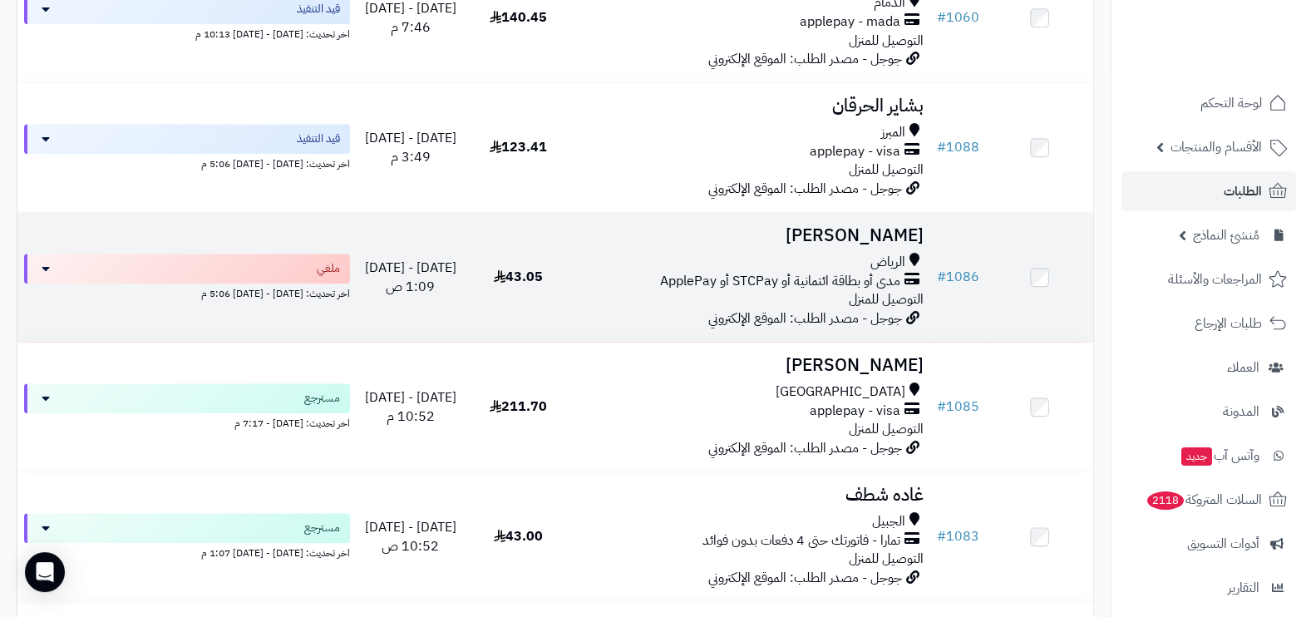
scroll to position [1557, 0]
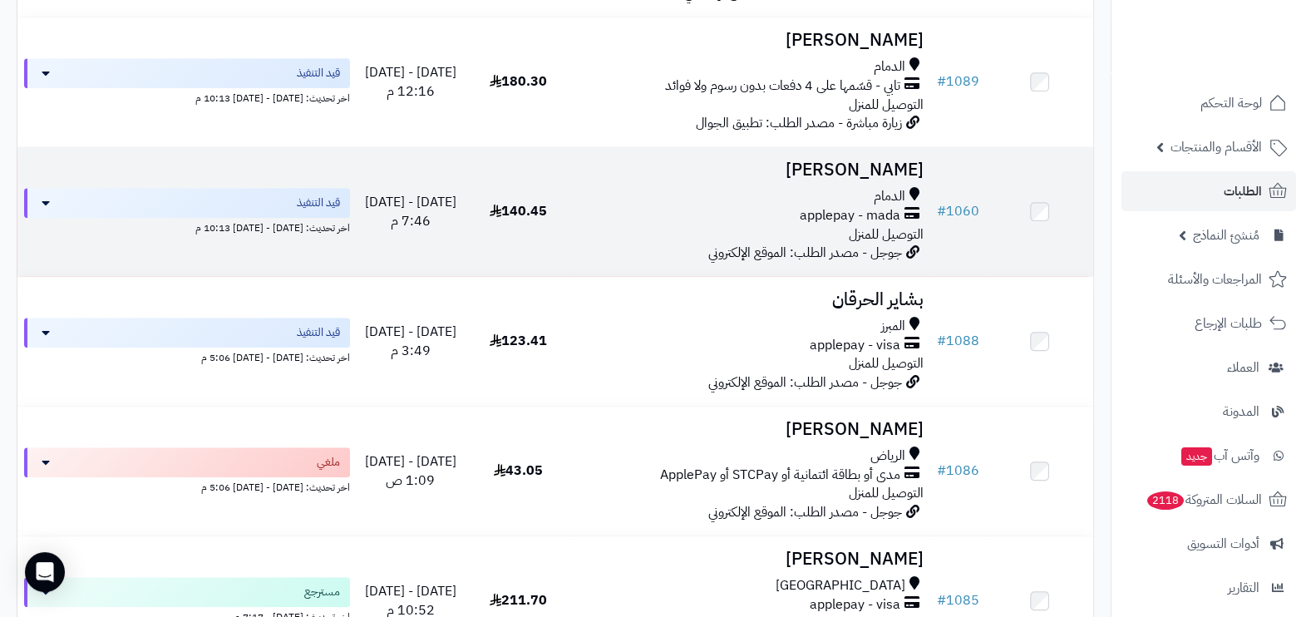
click at [870, 224] on span "التوصيل للمنزل" at bounding box center [886, 234] width 75 height 20
